Goal: Task Accomplishment & Management: Complete application form

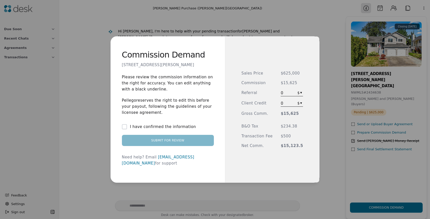
click at [127, 129] on button "I have confirmed the information" at bounding box center [124, 126] width 5 height 5
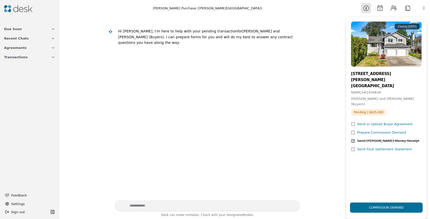
click at [20, 9] on img at bounding box center [18, 8] width 28 height 7
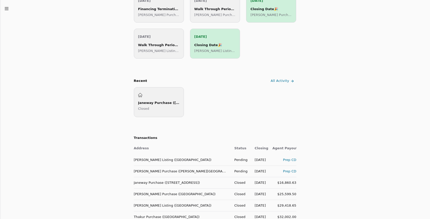
scroll to position [124, 0]
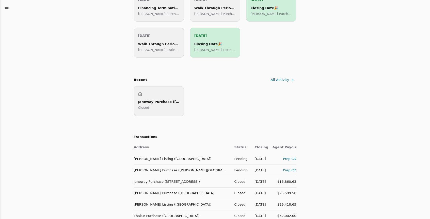
click at [288, 172] on div "Prep CD" at bounding box center [284, 170] width 24 height 5
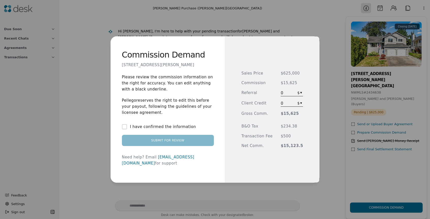
click at [292, 92] on span "0" at bounding box center [288, 93] width 14 height 6
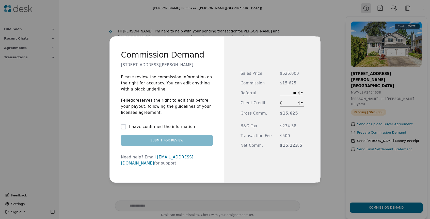
type input "*"
click at [301, 92] on div "Commission Demand [STREET_ADDRESS][PERSON_NAME] Please review the commission in…" at bounding box center [215, 109] width 430 height 219
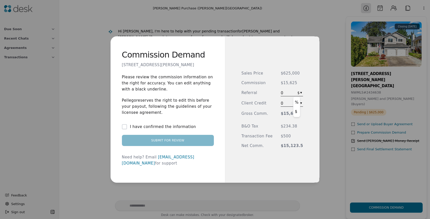
click at [299, 94] on div "Commission Demand [STREET_ADDRESS][PERSON_NAME] Please review the commission in…" at bounding box center [215, 109] width 430 height 219
click at [285, 94] on span "0" at bounding box center [288, 93] width 14 height 6
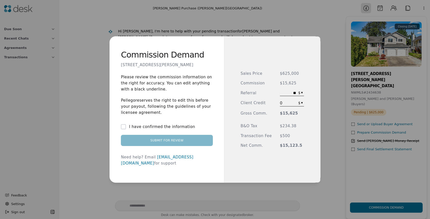
type input "***"
click at [296, 89] on div "Sales Price $625,000 Commission $15,625 Referral ** $ ▾ Client Credit 0 $ ▾ Gro…" at bounding box center [271, 110] width 63 height 78
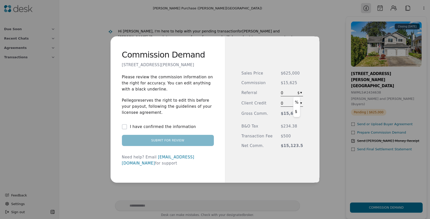
click at [296, 92] on div "Commission Demand [STREET_ADDRESS][PERSON_NAME] Please review the commission in…" at bounding box center [215, 109] width 430 height 219
click at [126, 130] on button "I have confirmed the information" at bounding box center [124, 126] width 5 height 5
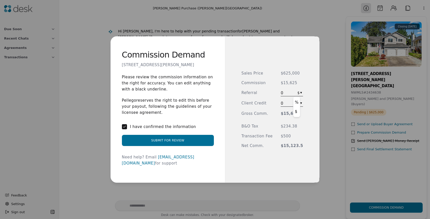
click at [298, 93] on div "Commission Demand [STREET_ADDRESS][PERSON_NAME] Please review the commission in…" at bounding box center [215, 109] width 430 height 219
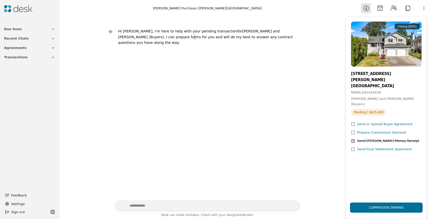
click at [9, 30] on span "Due Soon" at bounding box center [13, 28] width 18 height 5
click at [17, 5] on img at bounding box center [18, 8] width 28 height 7
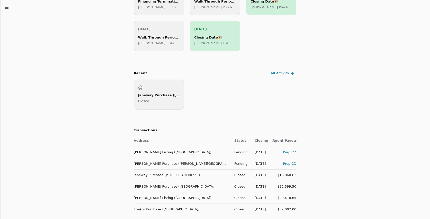
scroll to position [136, 0]
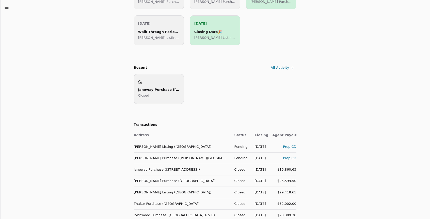
click at [292, 158] on div "Prep CD" at bounding box center [284, 158] width 24 height 5
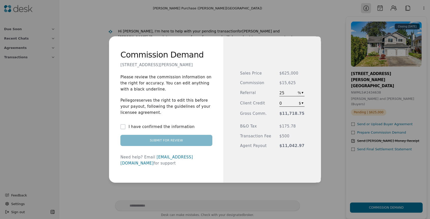
click at [125, 130] on button "I have confirmed the information" at bounding box center [122, 126] width 5 height 5
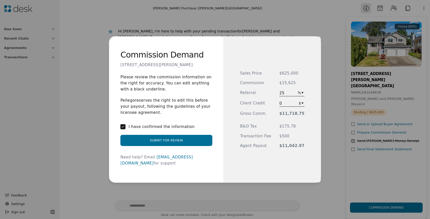
click at [151, 144] on button "Submit for Review" at bounding box center [166, 140] width 92 height 11
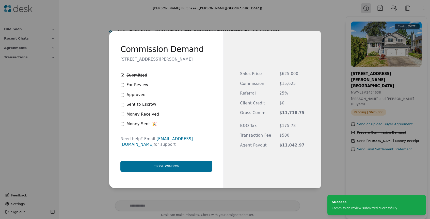
click at [124, 87] on icon at bounding box center [122, 85] width 4 height 4
click at [155, 164] on button "Close window" at bounding box center [166, 166] width 92 height 11
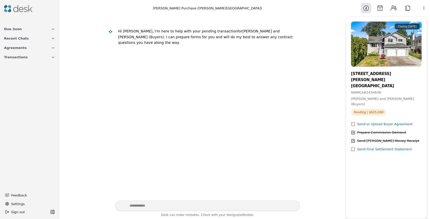
click at [14, 10] on img at bounding box center [18, 8] width 28 height 7
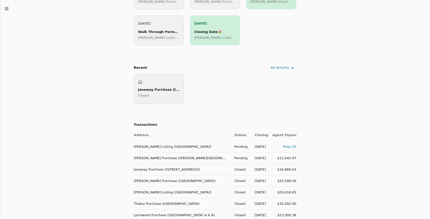
scroll to position [140, 0]
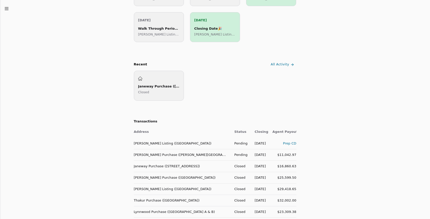
click at [159, 155] on td "[PERSON_NAME] Purchase ([PERSON_NAME][GEOGRAPHIC_DATA])" at bounding box center [182, 154] width 96 height 11
